Goal: Information Seeking & Learning: Learn about a topic

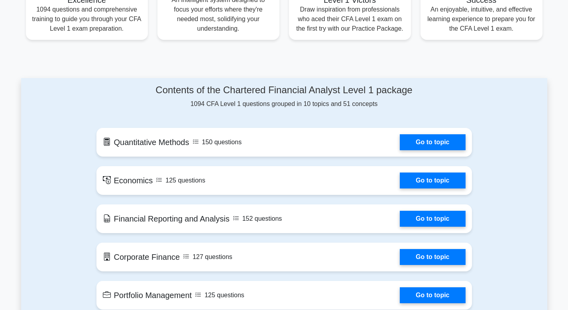
scroll to position [296, 0]
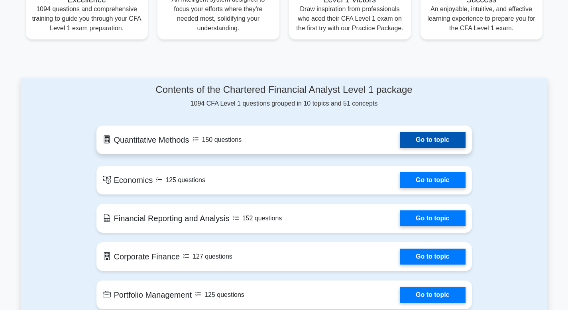
click at [418, 143] on link "Go to topic" at bounding box center [432, 140] width 65 height 16
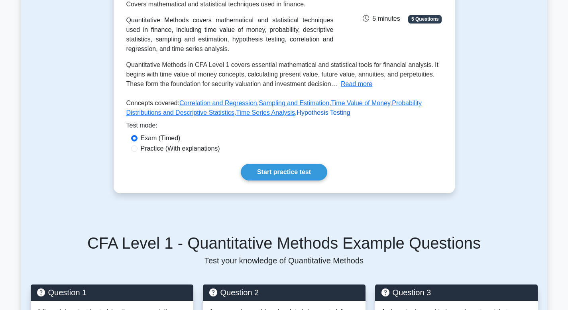
scroll to position [136, 0]
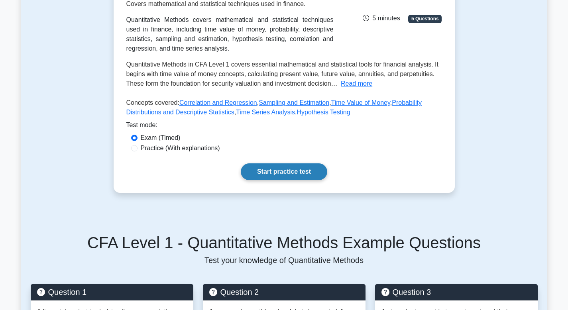
click at [288, 172] on link "Start practice test" at bounding box center [284, 171] width 86 height 17
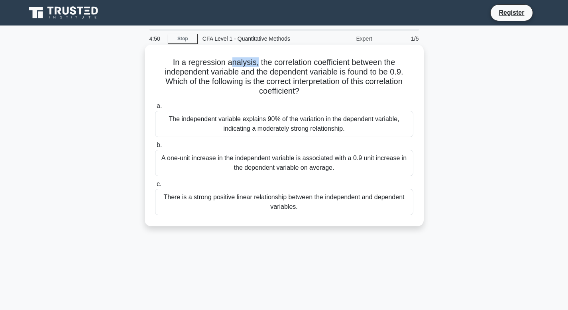
drag, startPoint x: 229, startPoint y: 64, endPoint x: 258, endPoint y: 65, distance: 28.3
click at [258, 65] on h5 "In a regression analysis, the correlation coefficient between the independent v…" at bounding box center [284, 76] width 260 height 39
drag, startPoint x: 323, startPoint y: 63, endPoint x: 339, endPoint y: 63, distance: 15.5
click at [339, 63] on h5 "In a regression analysis, the correlation coefficient between the independent v…" at bounding box center [284, 76] width 260 height 39
click at [251, 125] on div "The independent variable explains 90% of the variation in the dependent variabl…" at bounding box center [284, 124] width 258 height 26
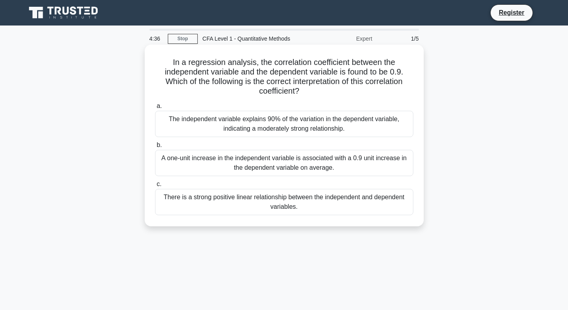
click at [155, 109] on input "a. The independent variable explains 90% of the variation in the dependent vari…" at bounding box center [155, 106] width 0 height 5
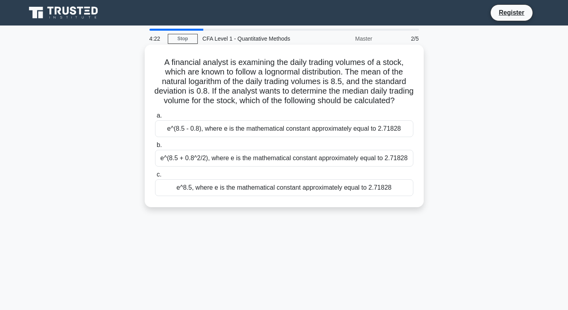
click at [250, 167] on div "e^(8.5 + 0.8^2/2), where e is the mathematical constant approximately equal to …" at bounding box center [284, 158] width 258 height 17
click at [155, 148] on input "b. e^(8.5 + 0.8^2/2), where e is the mathematical constant approximately equal …" at bounding box center [155, 145] width 0 height 5
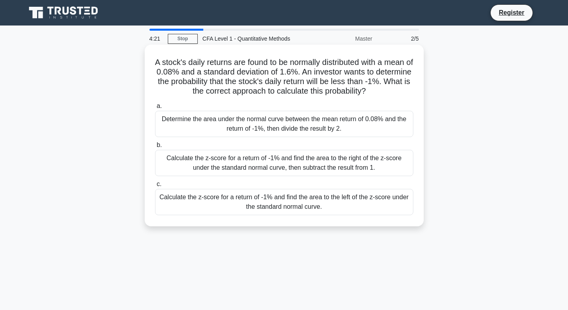
click at [254, 166] on div "Calculate the z-score for a return of -1% and find the area to the right of the…" at bounding box center [284, 163] width 258 height 26
click at [155, 148] on input "b. Calculate the z-score for a return of -1% and find the area to the right of …" at bounding box center [155, 145] width 0 height 5
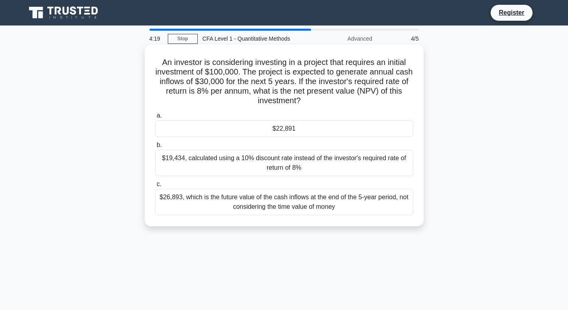
click at [257, 175] on div "$19,434, calculated using a 10% discount rate instead of the investor's require…" at bounding box center [284, 163] width 258 height 26
click at [155, 148] on input "b. $19,434, calculated using a 10% discount rate instead of the investor's requ…" at bounding box center [155, 145] width 0 height 5
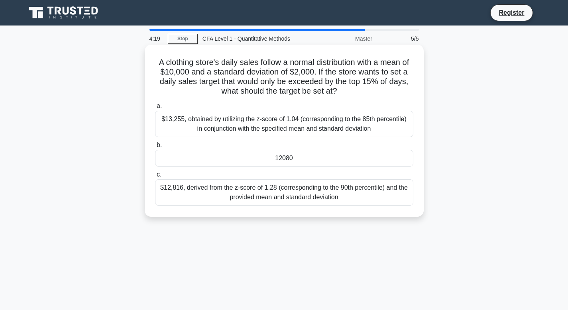
click at [263, 164] on div "12080" at bounding box center [284, 158] width 258 height 17
click at [155, 148] on input "b. 12080" at bounding box center [155, 145] width 0 height 5
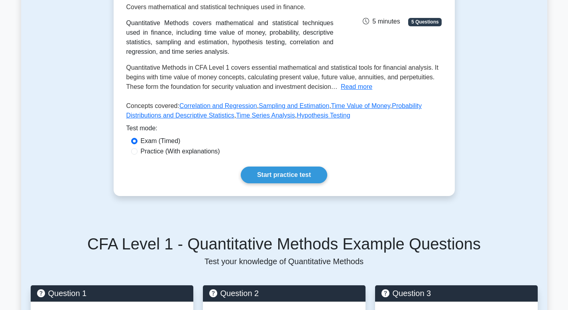
scroll to position [136, 0]
